Goal: Find specific page/section: Find specific page/section

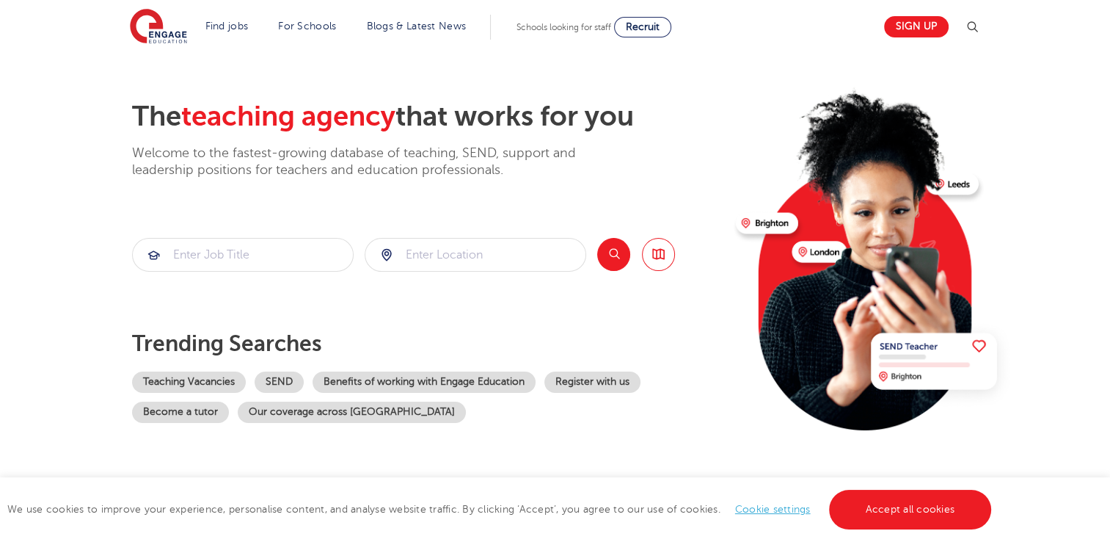
scroll to position [37, 0]
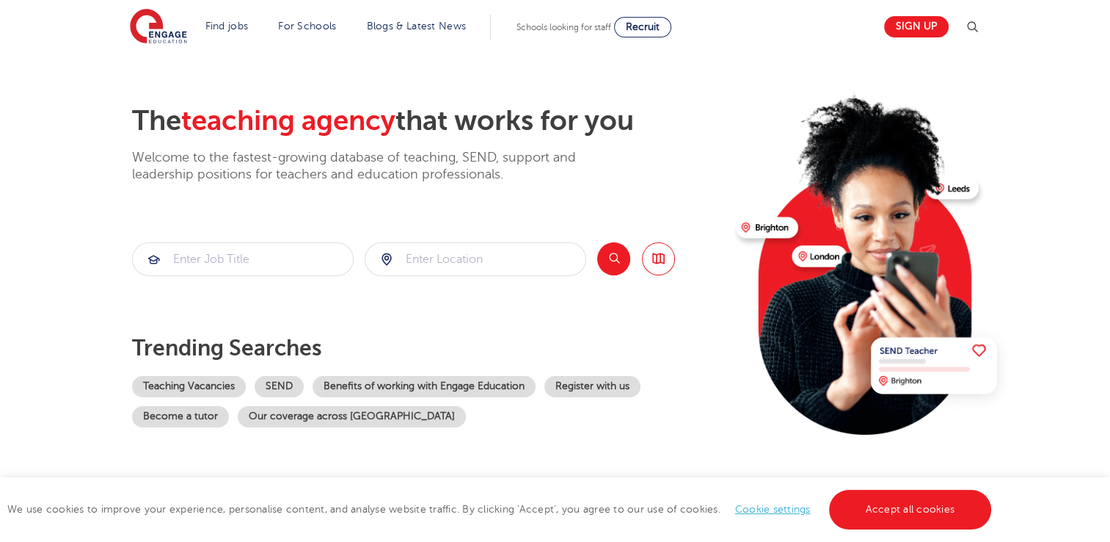
click at [390, 263] on div at bounding box center [475, 259] width 220 height 32
click at [423, 259] on input "search" at bounding box center [475, 259] width 220 height 32
type input "s"
type input "c"
click at [213, 267] on input "search" at bounding box center [243, 259] width 220 height 32
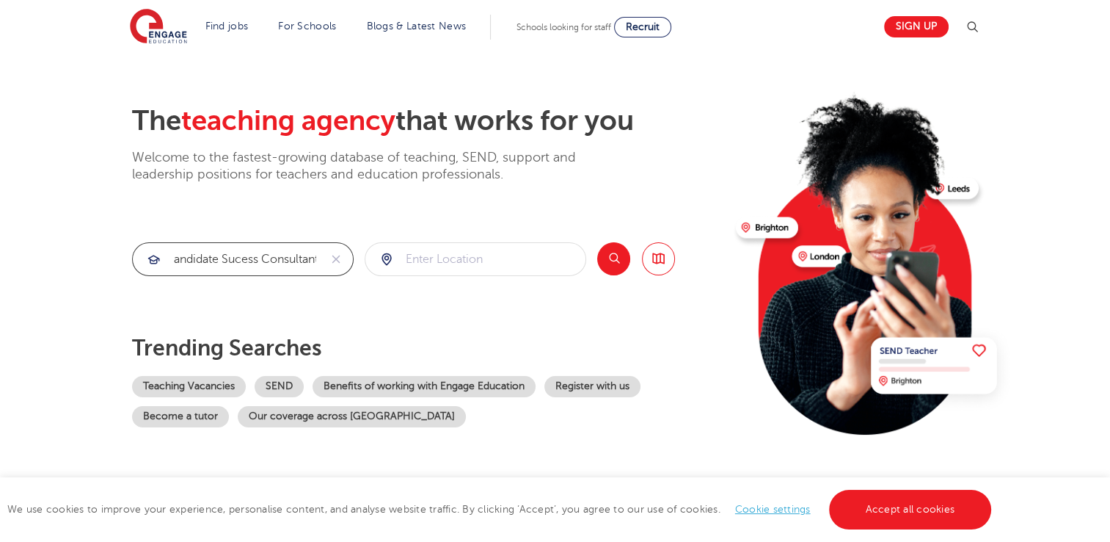
scroll to position [0, 12]
type input "candidate Sucess Consultant"
click at [621, 254] on button "Search" at bounding box center [613, 258] width 33 height 33
